Goal: Complete application form

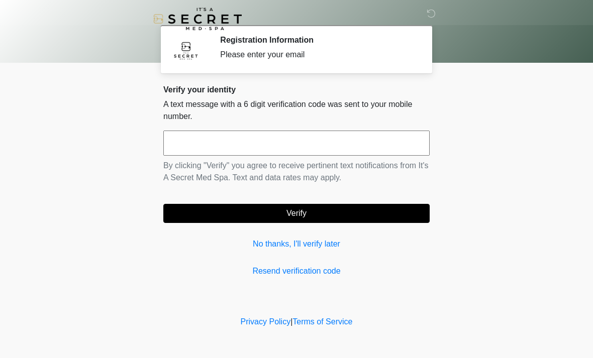
click at [345, 141] on input "text" at bounding box center [296, 143] width 266 height 25
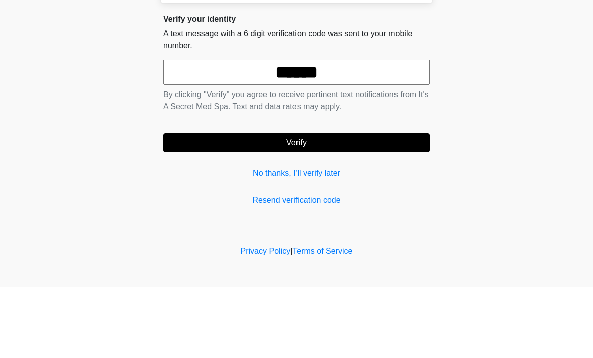
type input "******"
click at [321, 204] on button "Verify" at bounding box center [296, 213] width 266 height 19
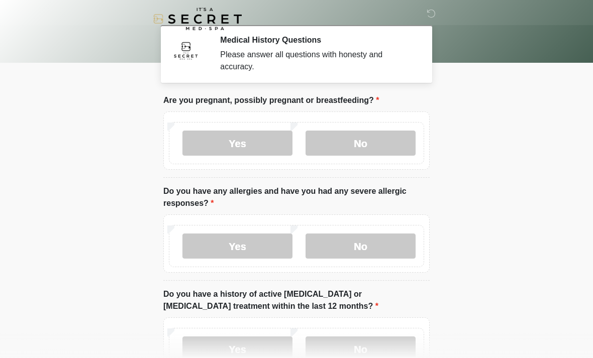
click at [371, 141] on label "No" at bounding box center [360, 143] width 110 height 25
click at [381, 240] on label "No" at bounding box center [360, 246] width 110 height 25
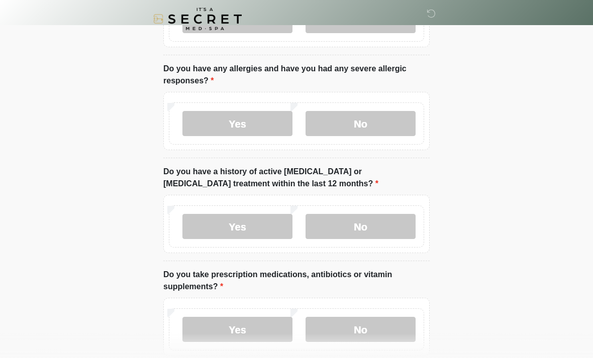
scroll to position [122, 0]
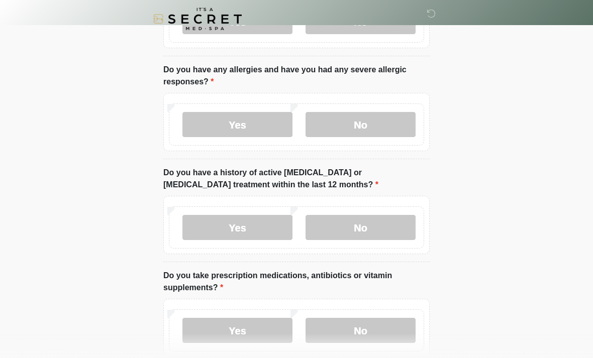
click at [377, 232] on label "No" at bounding box center [360, 227] width 110 height 25
click at [367, 331] on label "No" at bounding box center [360, 330] width 110 height 25
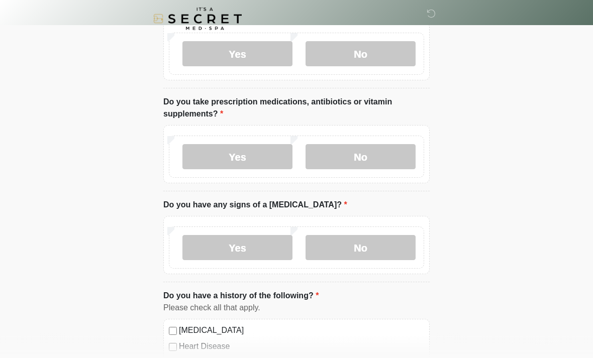
scroll to position [291, 0]
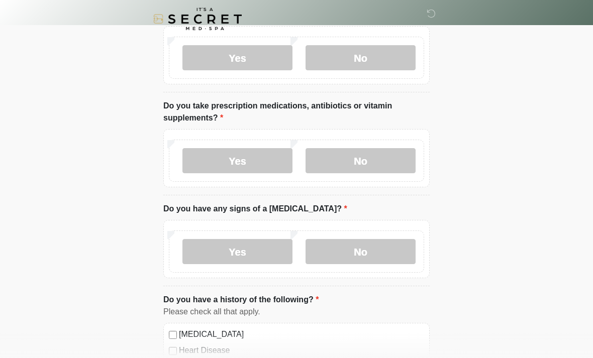
click at [368, 247] on label "No" at bounding box center [360, 251] width 110 height 25
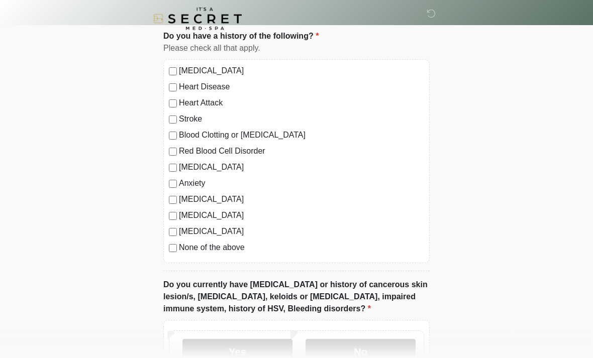
scroll to position [554, 0]
click at [230, 245] on label "None of the above" at bounding box center [301, 248] width 245 height 12
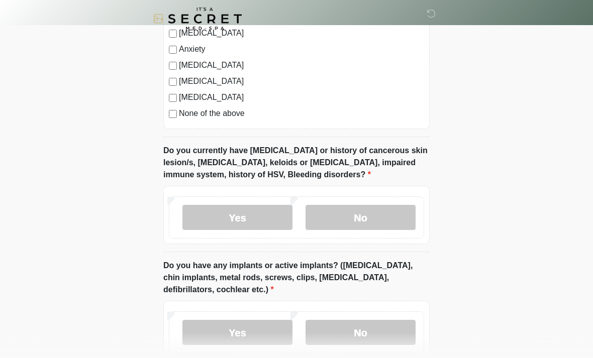
scroll to position [689, 0]
click at [377, 216] on label "No" at bounding box center [360, 217] width 110 height 25
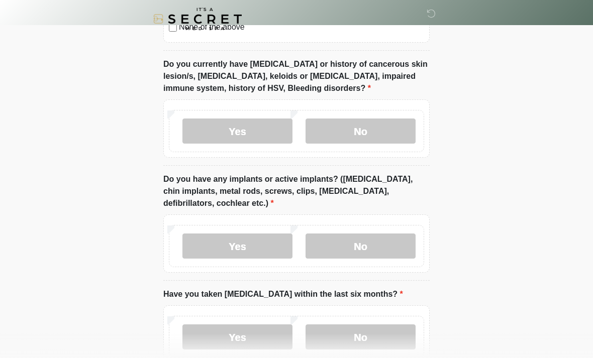
scroll to position [785, 0]
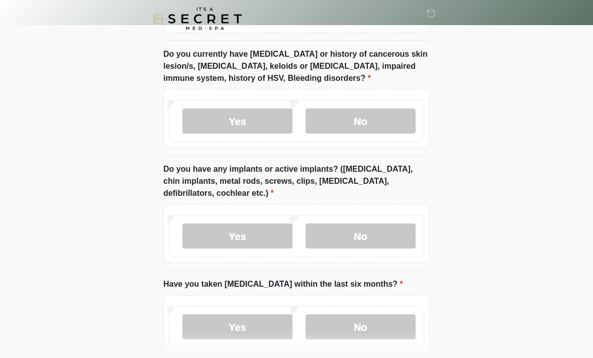
click at [383, 230] on label "No" at bounding box center [360, 236] width 110 height 25
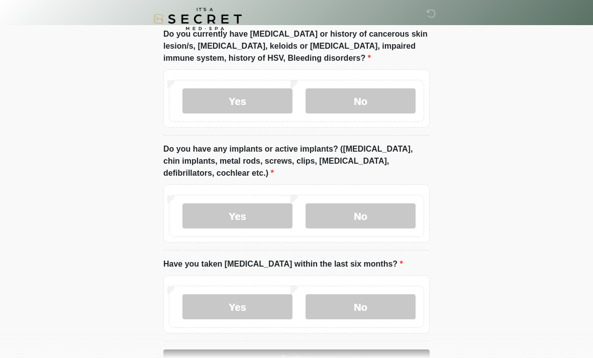
scroll to position [836, 0]
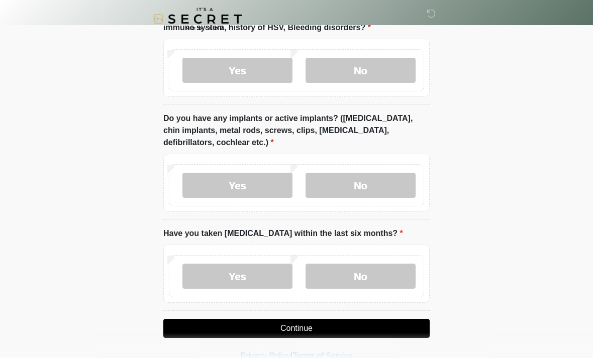
click at [371, 272] on label "No" at bounding box center [360, 276] width 110 height 25
click at [305, 324] on button "Continue" at bounding box center [296, 328] width 266 height 19
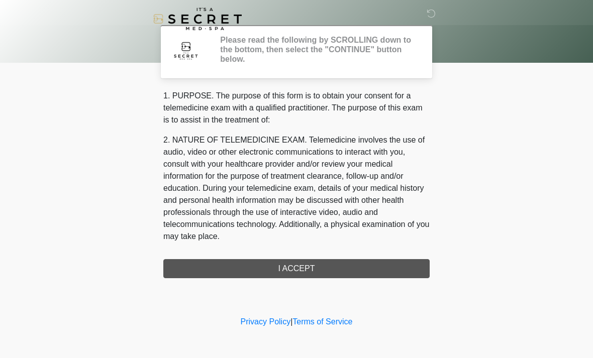
scroll to position [0, 0]
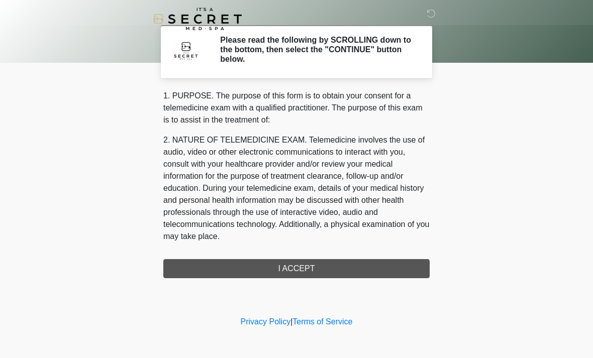
click at [326, 270] on div "1. PURPOSE. The purpose of this form is to obtain your consent for a telemedici…" at bounding box center [296, 184] width 266 height 188
click at [305, 269] on div "1. PURPOSE. The purpose of this form is to obtain your consent for a telemedici…" at bounding box center [296, 184] width 266 height 188
click at [310, 264] on div "1. PURPOSE. The purpose of this form is to obtain your consent for a telemedici…" at bounding box center [296, 184] width 266 height 188
click at [309, 264] on div "1. PURPOSE. The purpose of this form is to obtain your consent for a telemedici…" at bounding box center [296, 184] width 266 height 188
click at [317, 273] on div "1. PURPOSE. The purpose of this form is to obtain your consent for a telemedici…" at bounding box center [296, 184] width 266 height 188
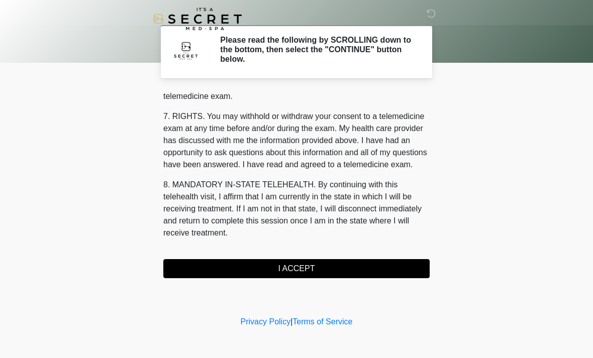
click at [311, 270] on button "I ACCEPT" at bounding box center [296, 268] width 266 height 19
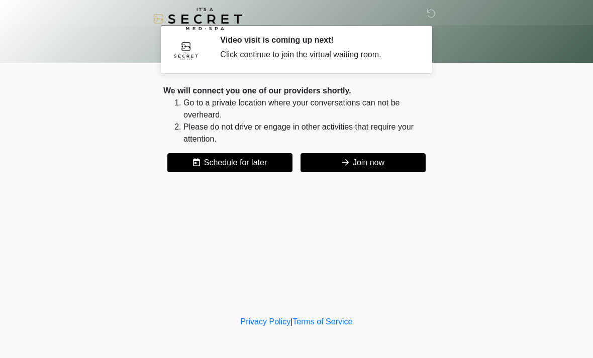
click at [373, 165] on button "Join now" at bounding box center [362, 162] width 125 height 19
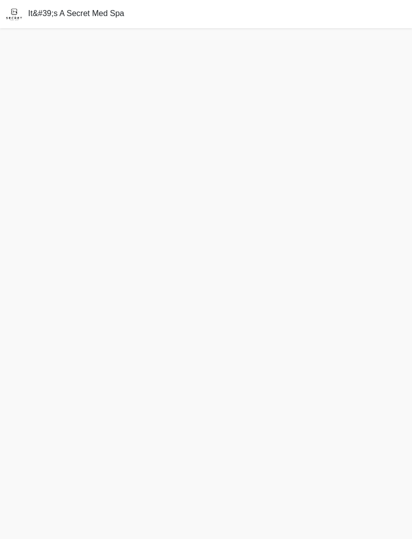
scroll to position [1, 0]
